Goal: Transaction & Acquisition: Purchase product/service

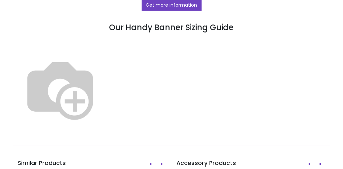
scroll to position [427, 0]
click at [102, 83] on img at bounding box center [60, 89] width 85 height 85
click at [102, 82] on img at bounding box center [60, 89] width 85 height 85
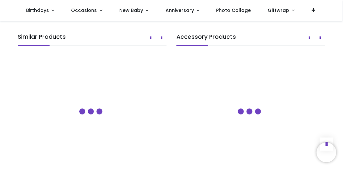
scroll to position [518, 0]
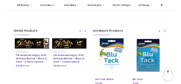
scroll to position [543, 0]
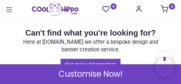
click at [179, 14] on div "0 0 Birthdays Milestone Birthday 1510 30" at bounding box center [90, 11] width 180 height 17
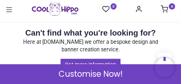
click at [179, 14] on div "0 0 Birthdays Milestone Birthday 1510 30" at bounding box center [90, 11] width 180 height 17
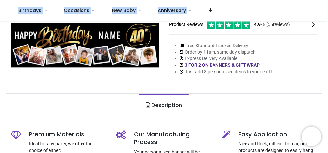
scroll to position [7, 0]
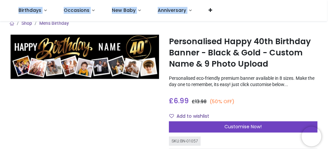
click at [206, 126] on div "Customise Now!" at bounding box center [243, 127] width 149 height 11
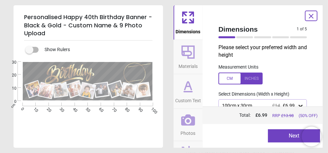
click at [240, 89] on div "Please select your preferred width and height Measurement Units Select Dimensio…" at bounding box center [262, 75] width 99 height 63
click at [234, 78] on div at bounding box center [241, 79] width 44 height 12
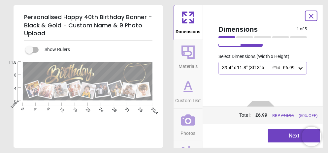
scroll to position [38, 0]
click at [298, 65] on icon at bounding box center [301, 68] width 7 height 7
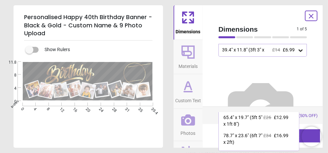
scroll to position [19, 0]
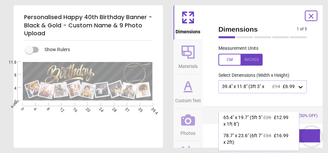
click at [224, 58] on div at bounding box center [241, 60] width 44 height 12
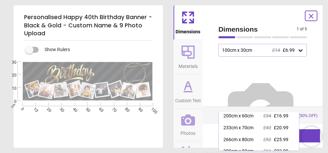
scroll to position [28, 0]
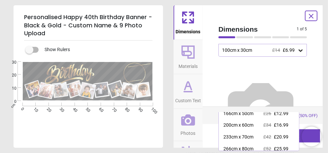
click at [254, 125] on div "200cm x 60cm" at bounding box center [239, 125] width 30 height 7
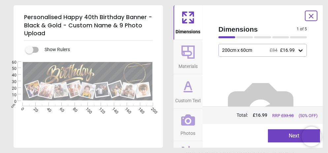
click at [291, 131] on button "Next" at bounding box center [294, 136] width 52 height 13
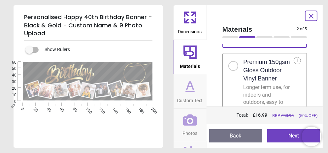
scroll to position [103, 0]
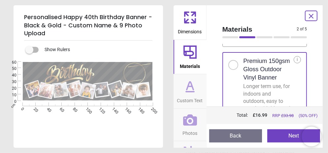
click at [290, 130] on button "Next" at bounding box center [294, 136] width 53 height 13
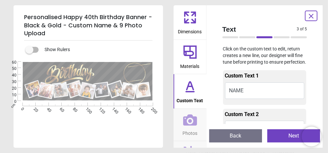
click at [292, 138] on button "Next" at bounding box center [294, 136] width 53 height 13
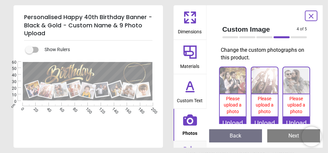
click at [239, 135] on button "Back" at bounding box center [235, 136] width 53 height 13
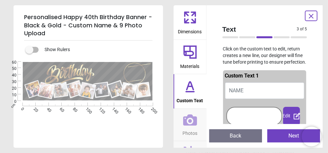
click at [248, 87] on button "NAME" at bounding box center [265, 91] width 80 height 17
click at [244, 89] on span "NAME" at bounding box center [237, 91] width 15 height 6
type textarea "*"
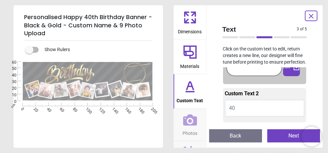
scroll to position [99, 0]
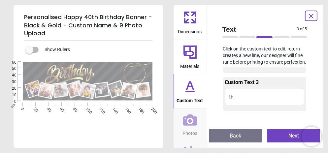
type textarea "******"
click at [285, 131] on button "Next" at bounding box center [294, 136] width 53 height 13
